Goal: Information Seeking & Learning: Learn about a topic

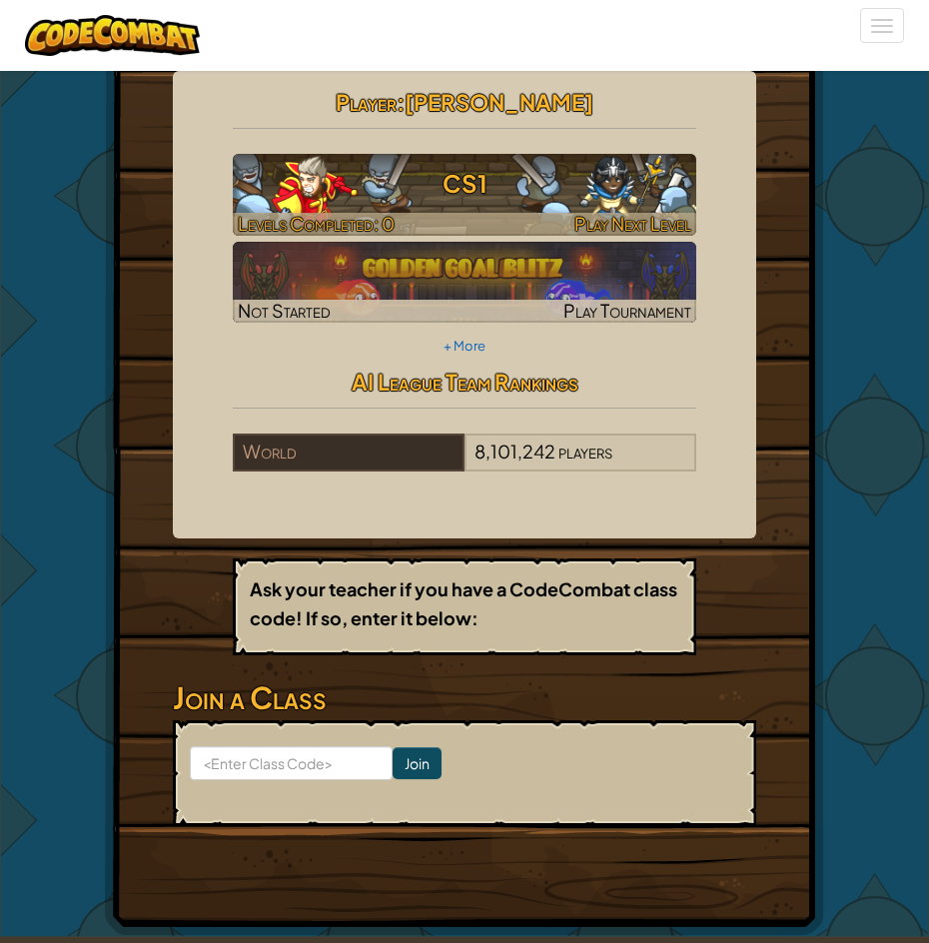
click at [298, 166] on h3 "CS1" at bounding box center [464, 183] width 463 height 45
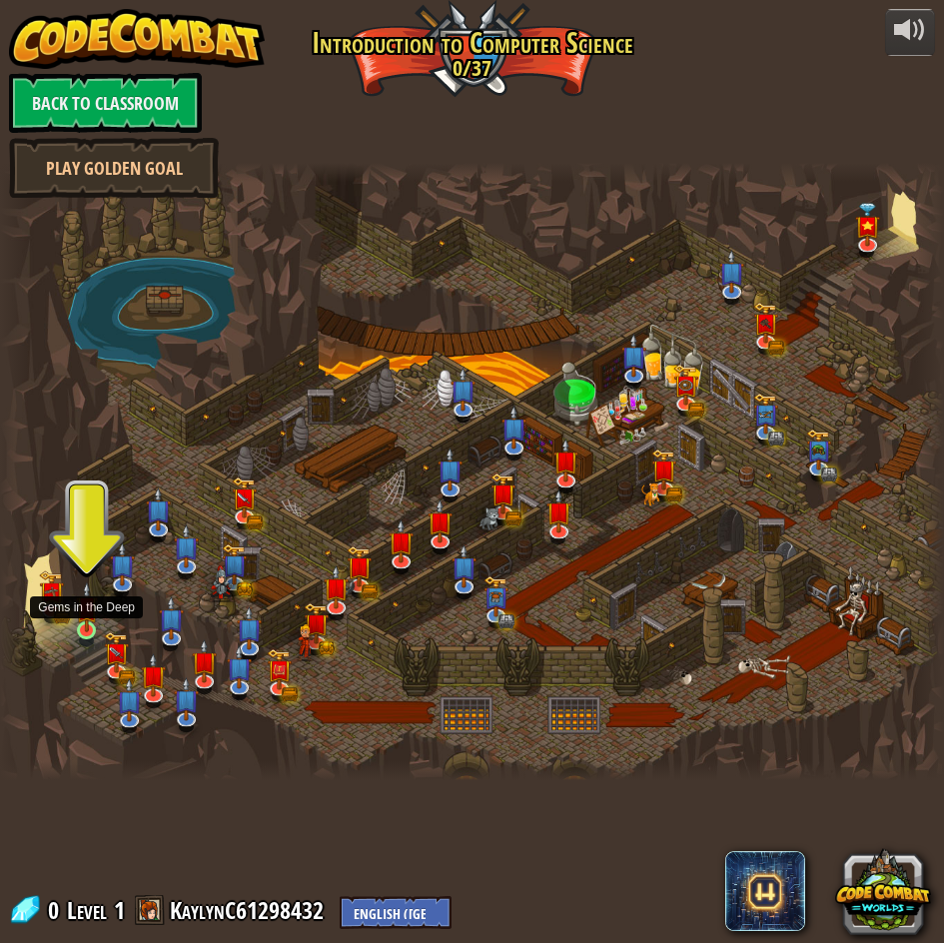
click at [85, 621] on img at bounding box center [87, 606] width 22 height 50
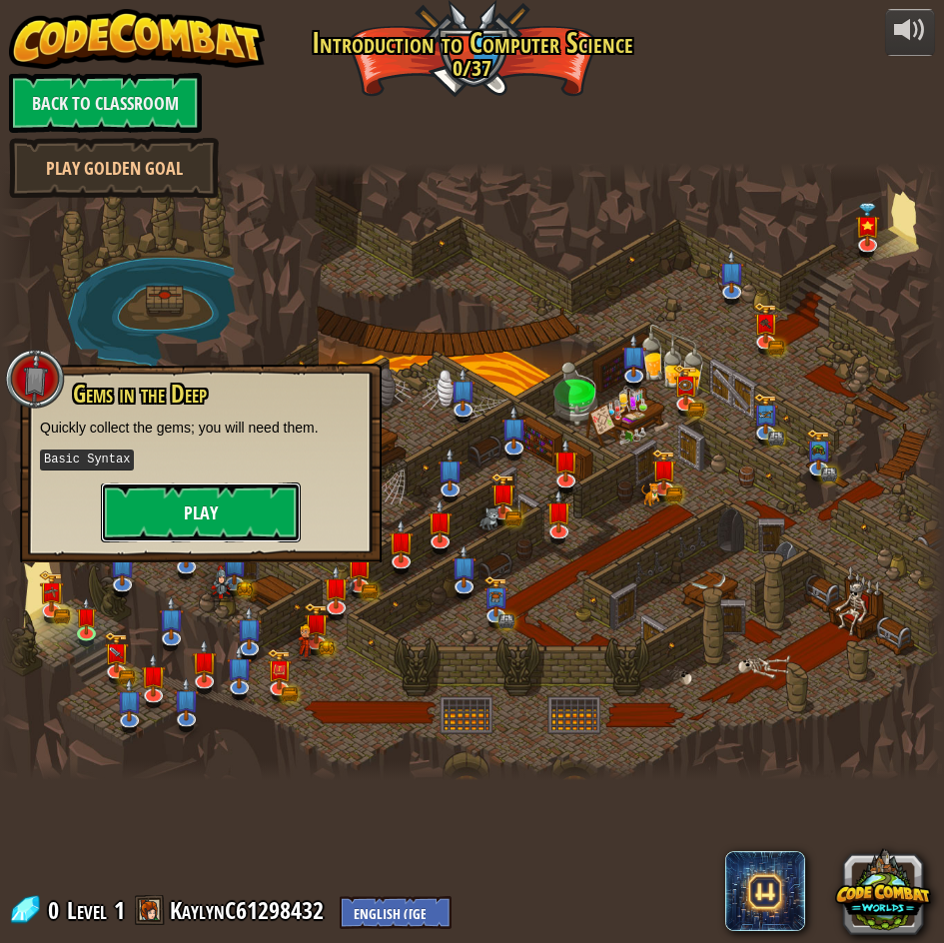
click at [145, 496] on button "Play" at bounding box center [201, 512] width 200 height 60
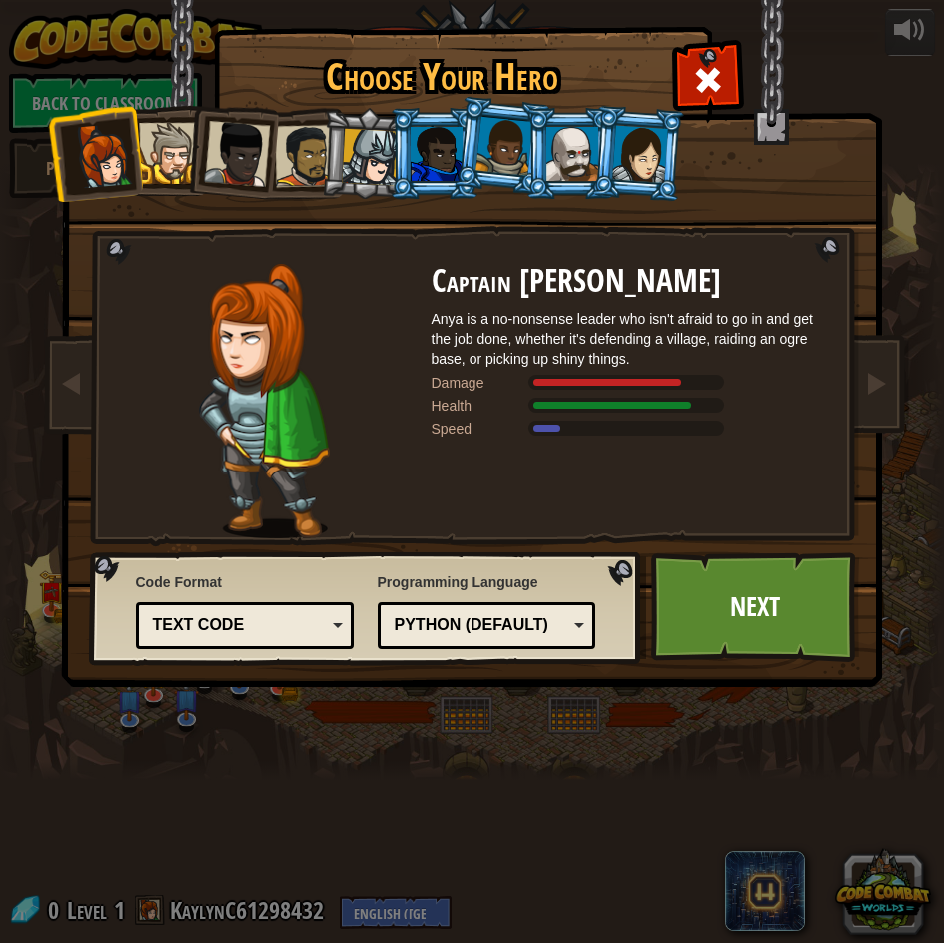
click at [324, 633] on div "Text code" at bounding box center [239, 625] width 173 height 23
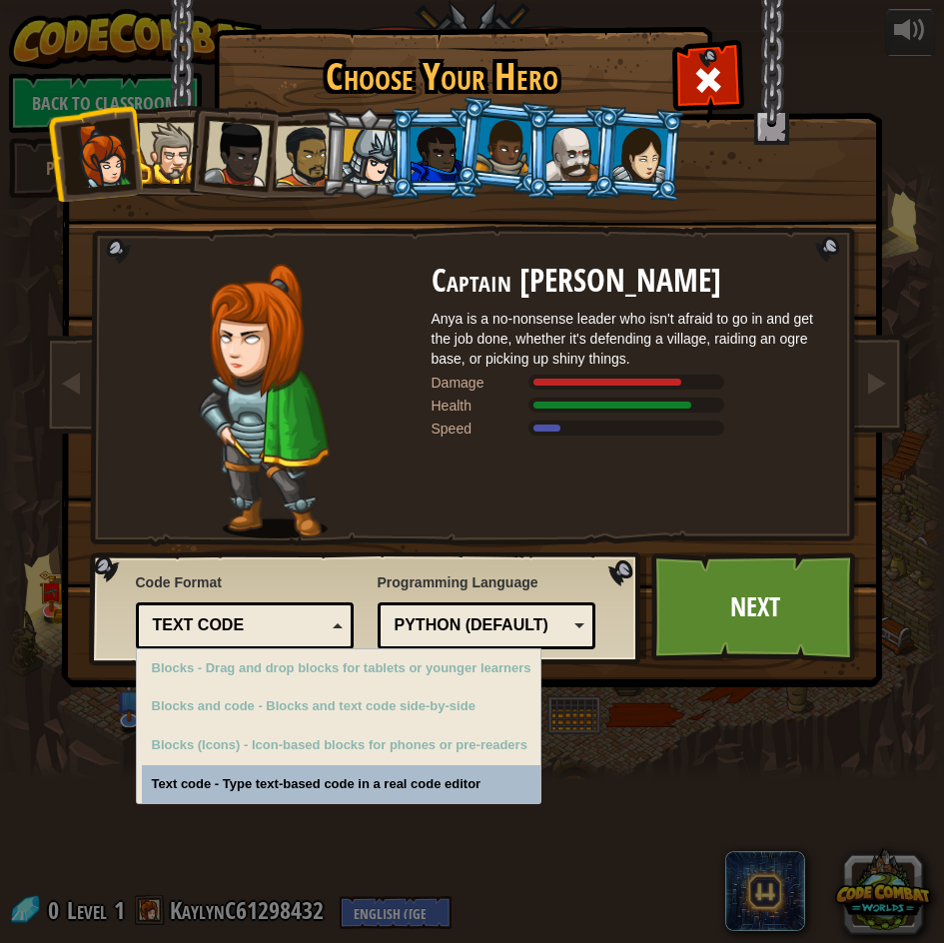
click at [328, 632] on div "Text code" at bounding box center [245, 625] width 193 height 31
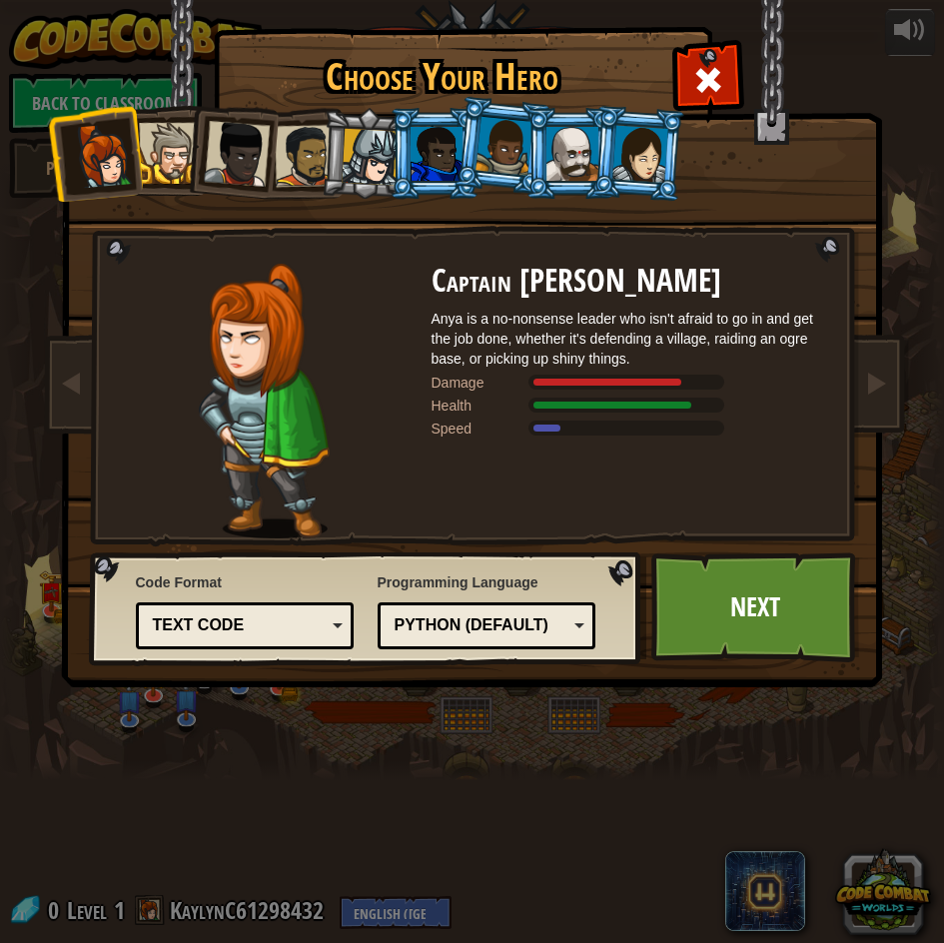
click at [503, 613] on div "Python (Default)" at bounding box center [487, 625] width 193 height 31
click at [599, 889] on div "Choose Your Hero 0 Captain Anya Weston Anya is a no-nonsense leader who isn't a…" at bounding box center [472, 471] width 944 height 943
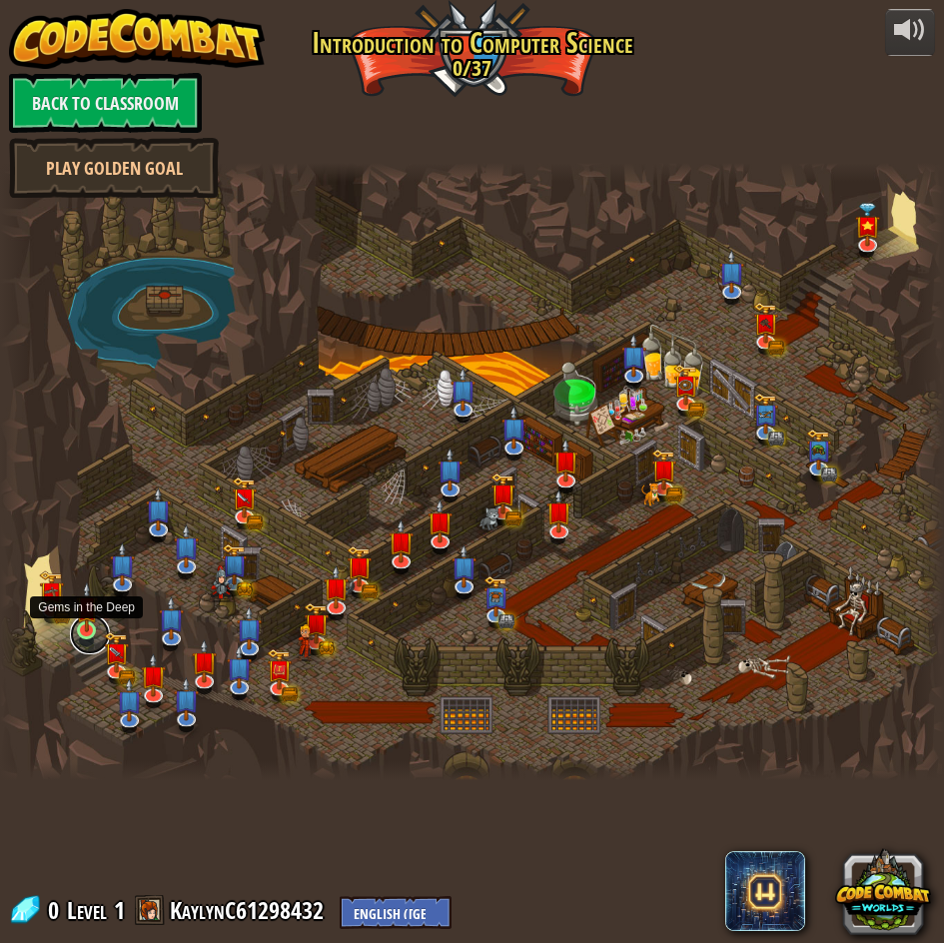
click at [83, 636] on link at bounding box center [90, 634] width 40 height 40
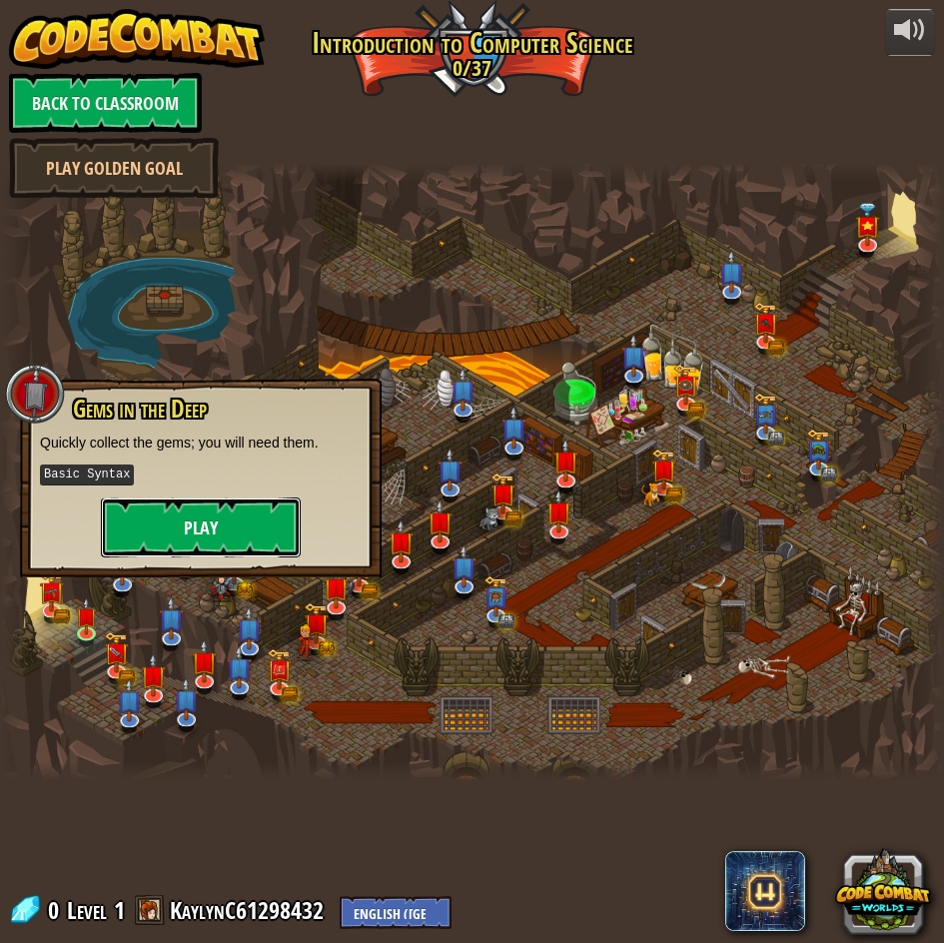
click at [173, 520] on button "Play" at bounding box center [201, 527] width 200 height 60
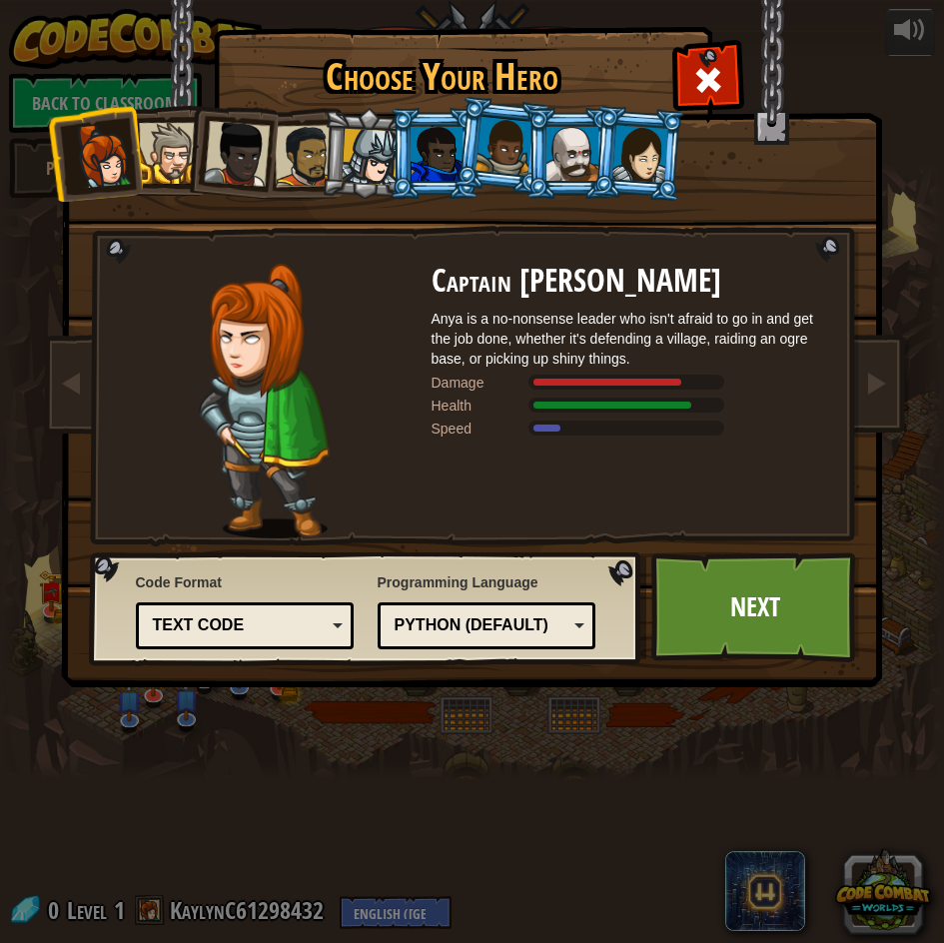
click at [172, 162] on div at bounding box center [169, 153] width 61 height 61
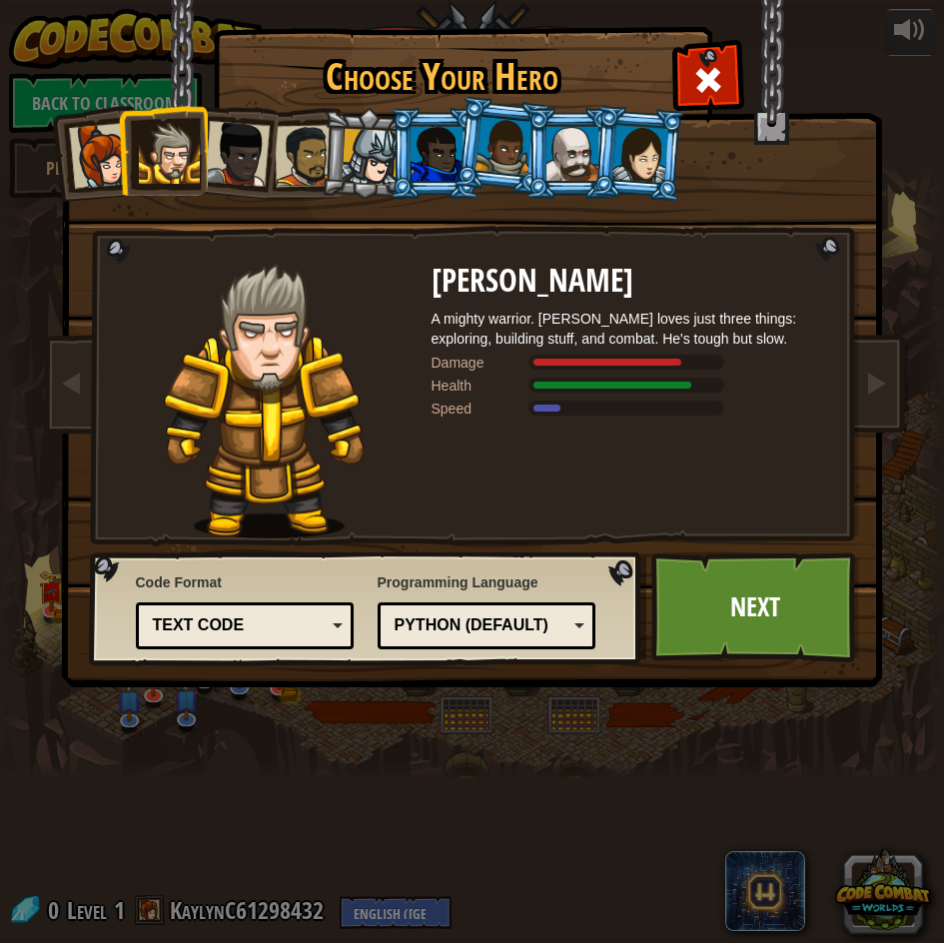
click at [255, 150] on div at bounding box center [237, 154] width 66 height 66
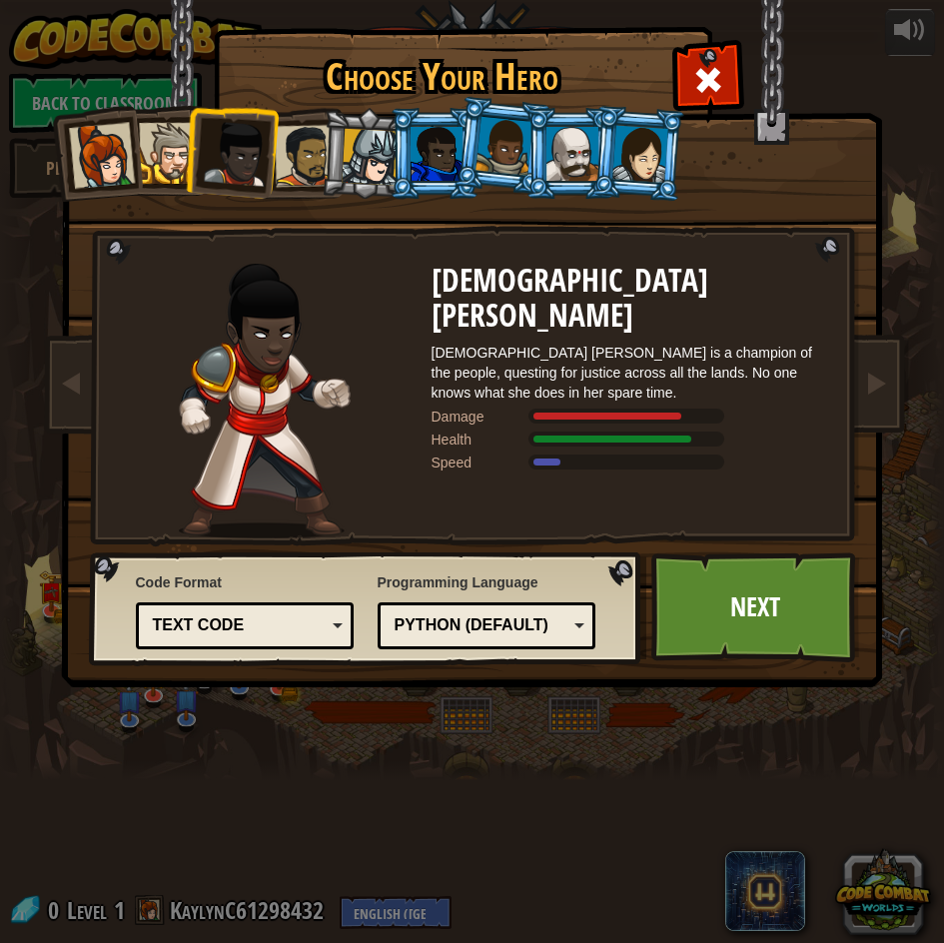
click at [315, 148] on div at bounding box center [305, 156] width 62 height 62
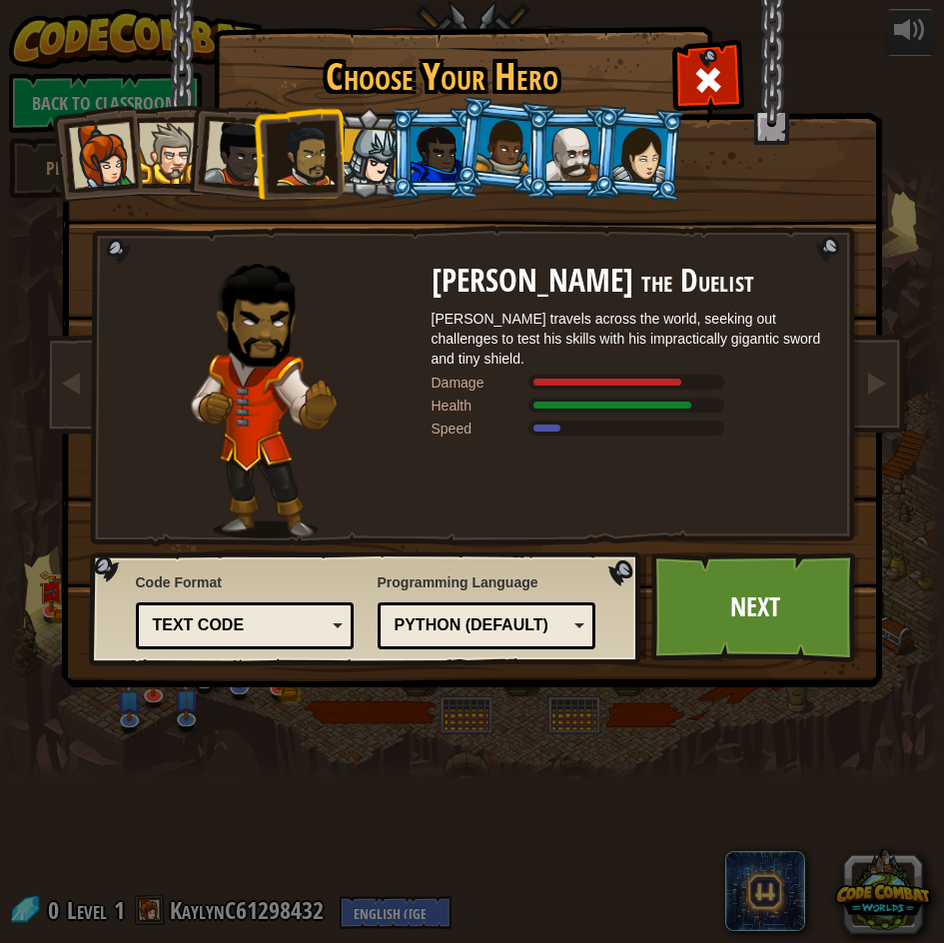
click at [360, 133] on div at bounding box center [370, 157] width 57 height 57
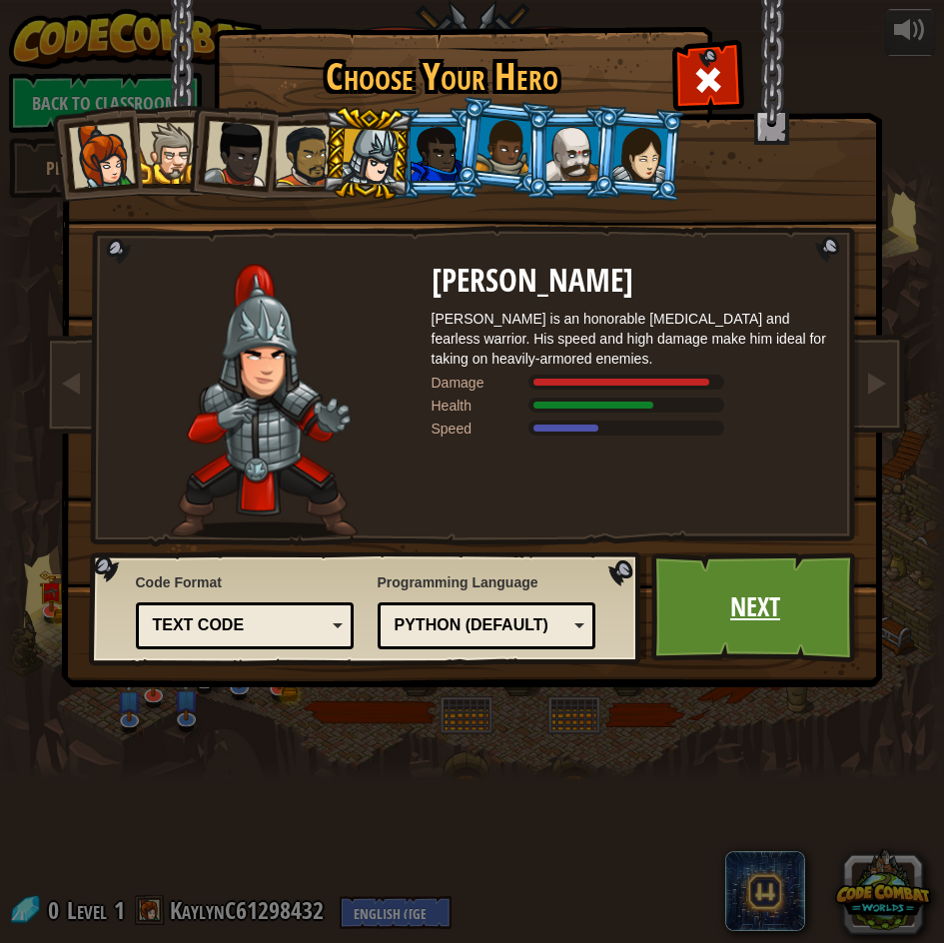
click at [756, 593] on link "Next" at bounding box center [755, 607] width 209 height 110
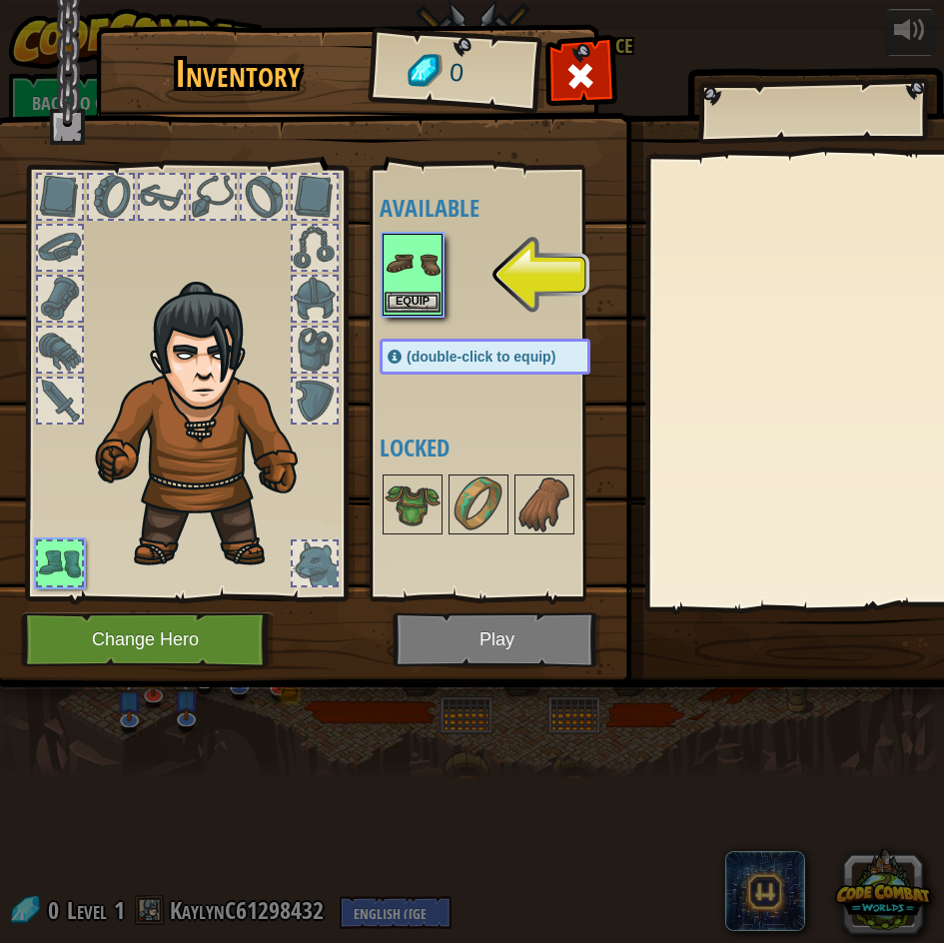
click at [432, 289] on img at bounding box center [413, 264] width 56 height 56
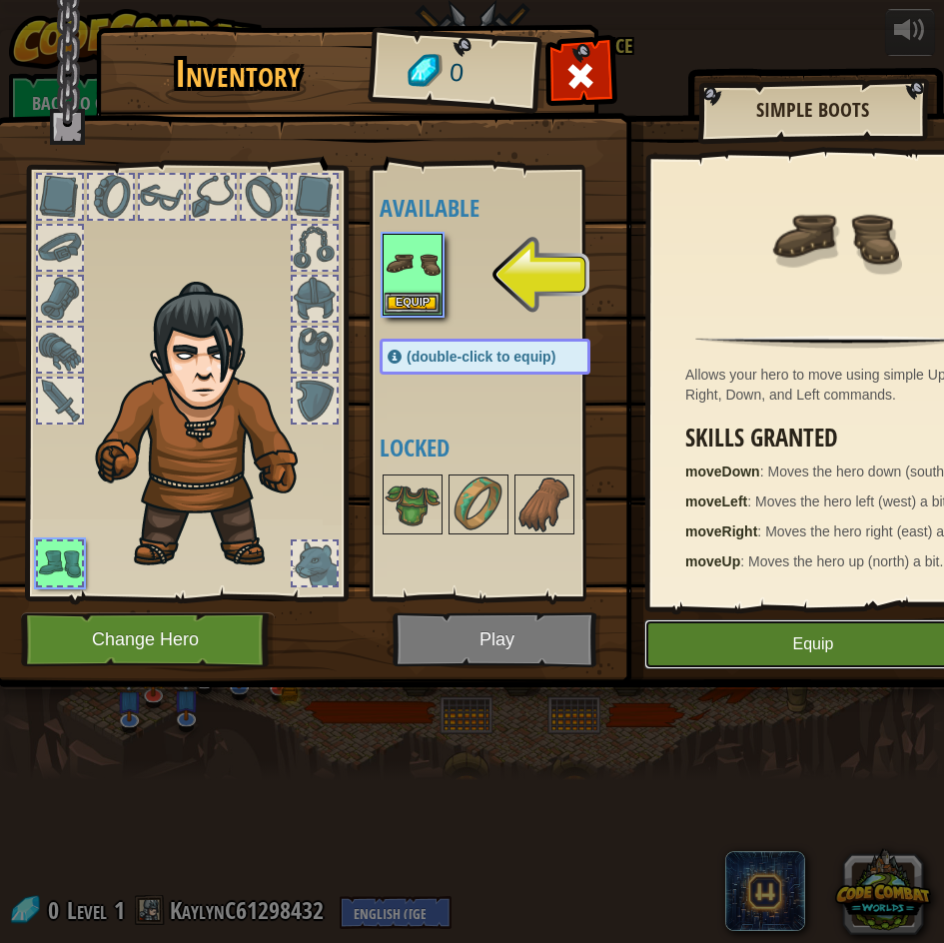
click at [779, 635] on button "Equip" at bounding box center [813, 644] width 338 height 50
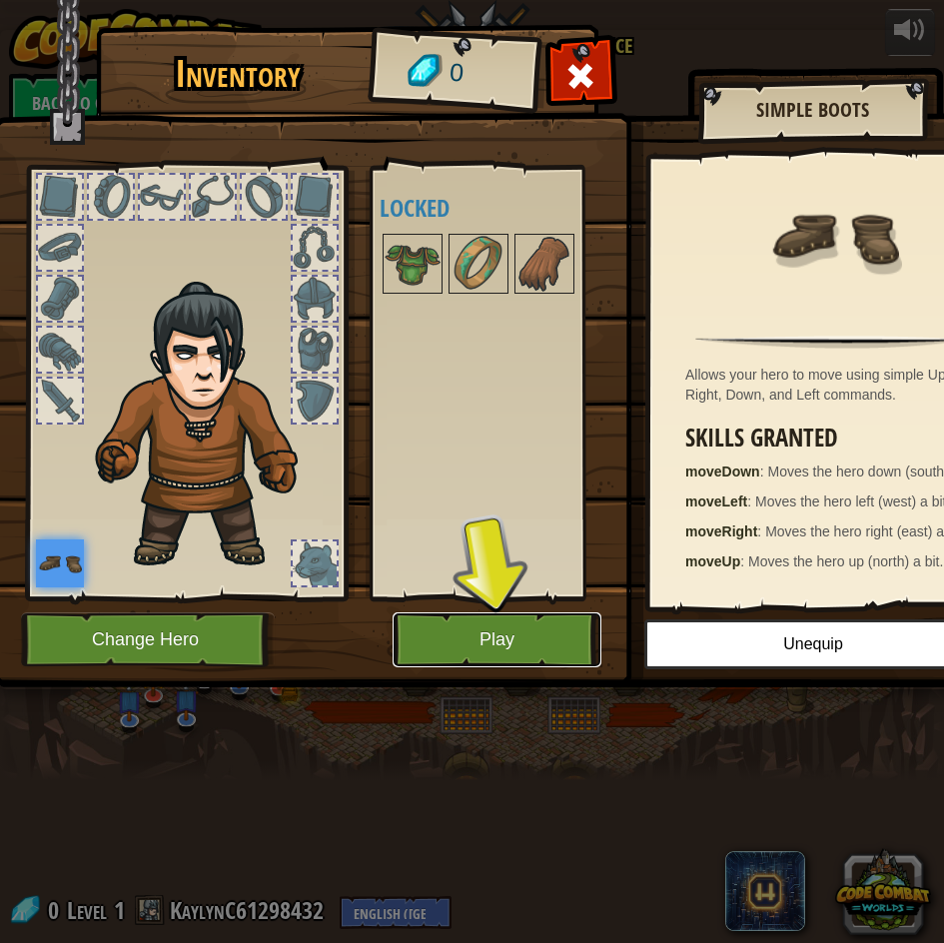
click at [503, 653] on button "Play" at bounding box center [497, 639] width 209 height 55
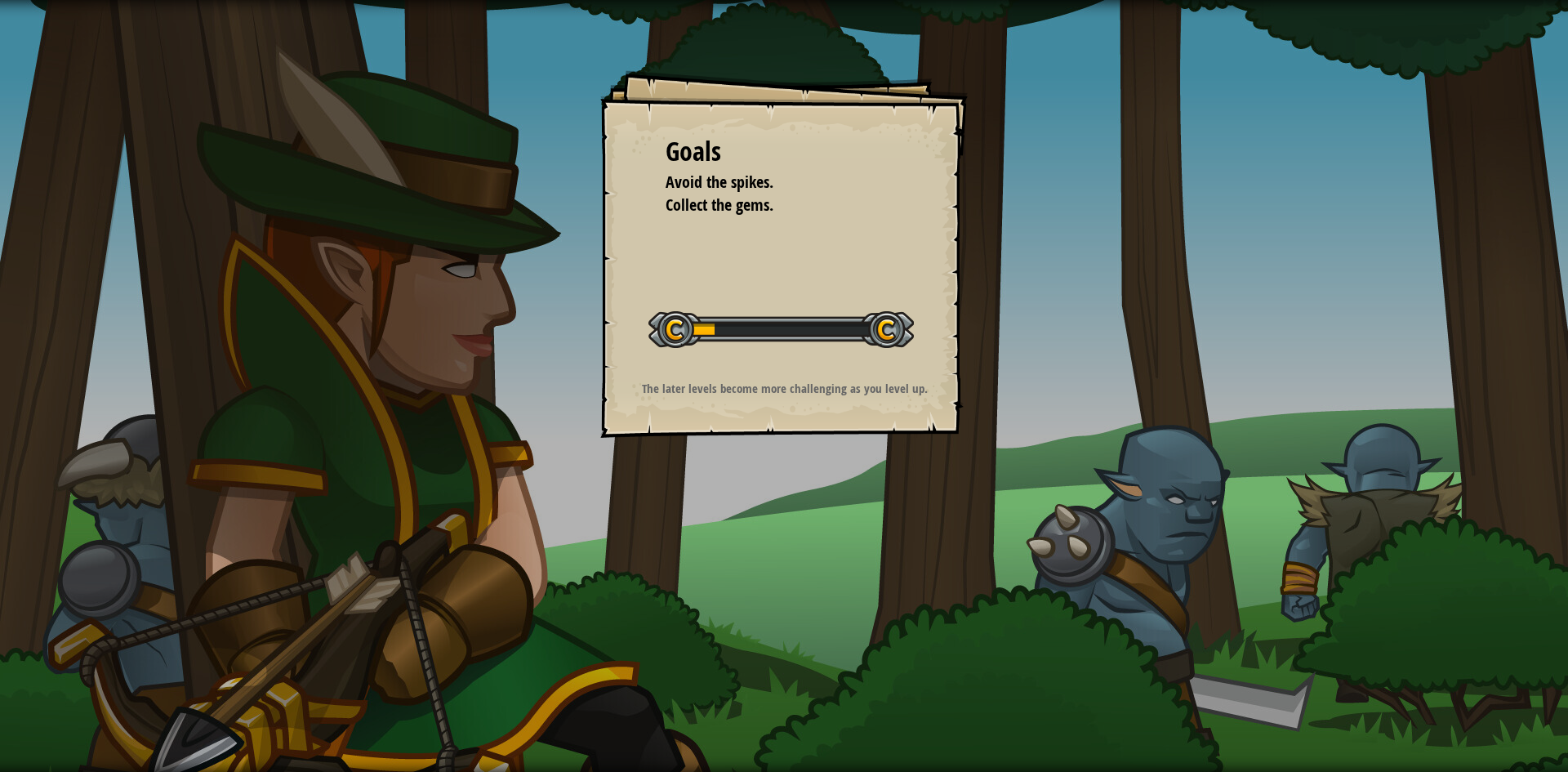
click at [741, 383] on p "The later levels become more challenging as you level up." at bounding box center [784, 388] width 328 height 17
click at [759, 238] on div "Goals Avoid the spikes. Collect the gems. Start Level Error loading from server…" at bounding box center [783, 254] width 367 height 367
click at [759, 296] on div "Start Level" at bounding box center [781, 328] width 266 height 65
click at [746, 257] on div "Goals Avoid the spikes. Collect the gems. Start Level Error loading from server…" at bounding box center [783, 254] width 367 height 367
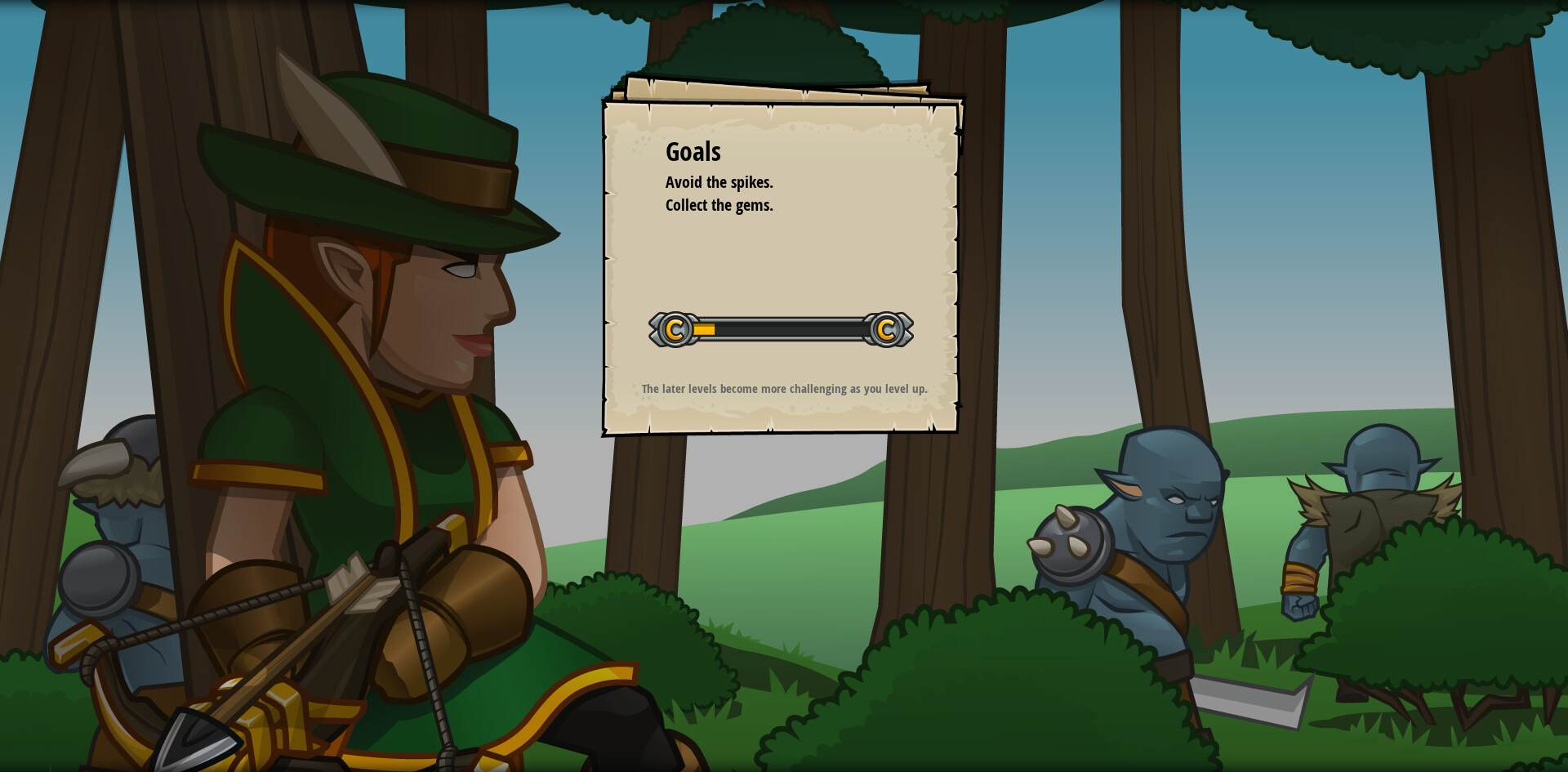
drag, startPoint x: 734, startPoint y: 294, endPoint x: 734, endPoint y: 307, distance: 13.0
click at [734, 299] on div "Goals Avoid the spikes. Collect the gems. Start Level Error loading from server…" at bounding box center [783, 254] width 367 height 367
click at [726, 325] on div at bounding box center [781, 330] width 266 height 37
